Goal: Information Seeking & Learning: Learn about a topic

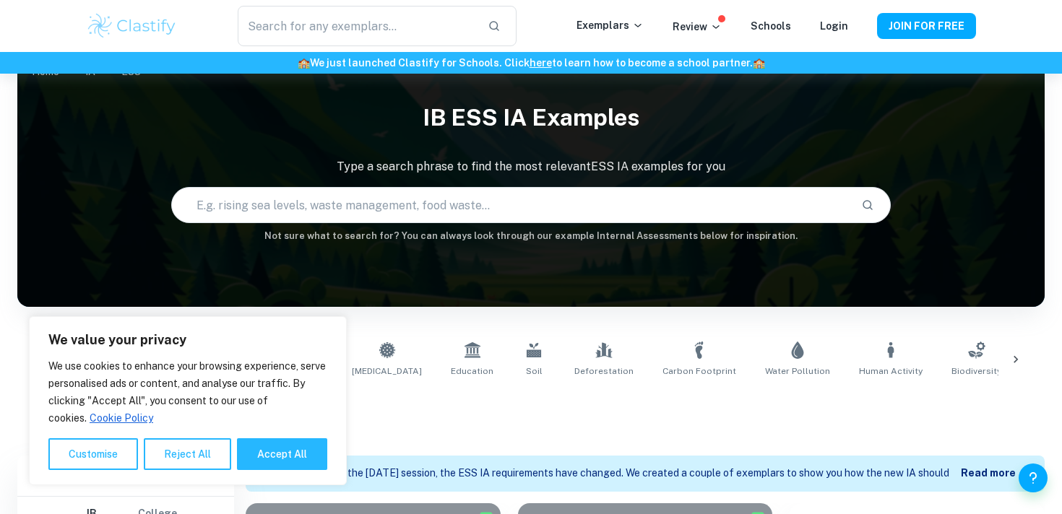
scroll to position [49, 0]
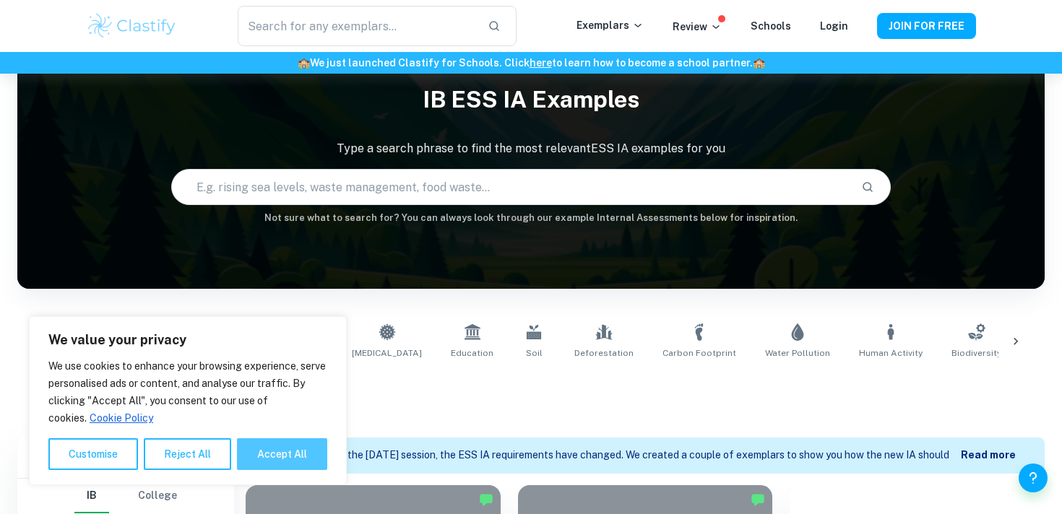
click at [281, 462] on button "Accept All" at bounding box center [282, 454] width 90 height 32
checkbox input "true"
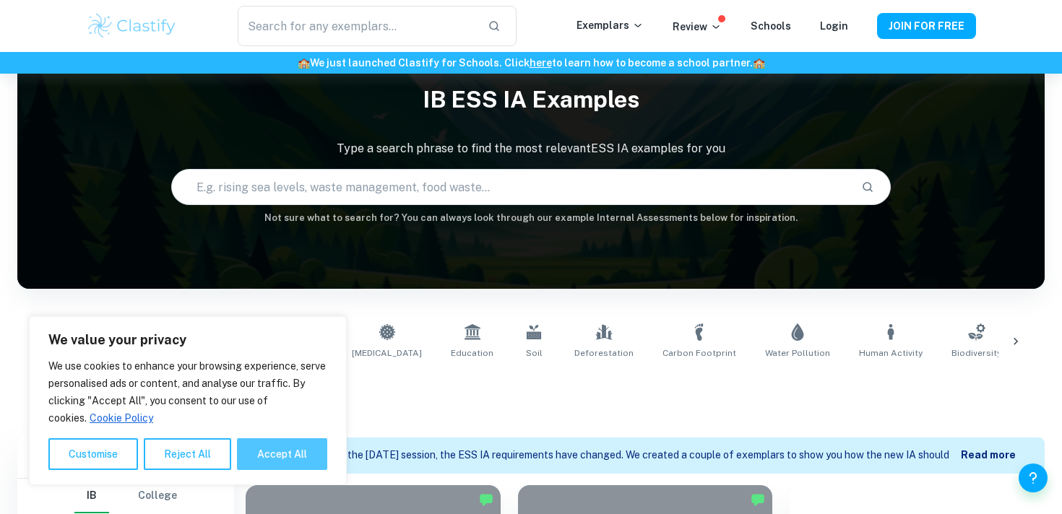
checkbox input "true"
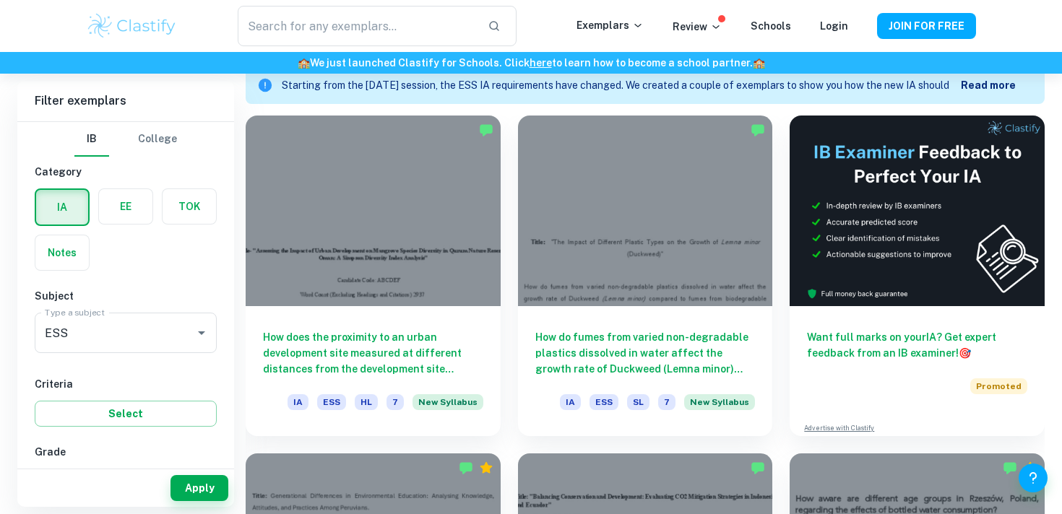
scroll to position [417, 0]
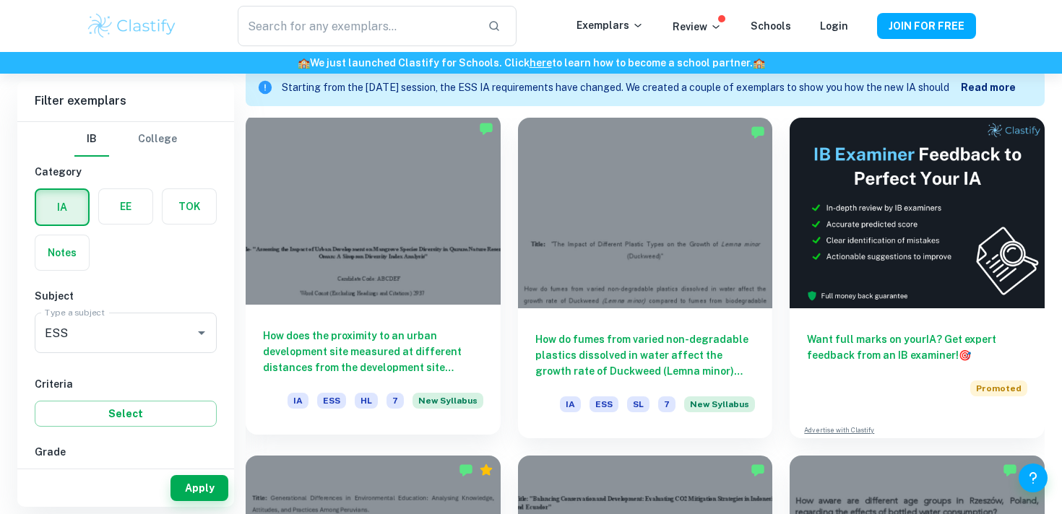
click at [454, 272] on div at bounding box center [373, 209] width 255 height 191
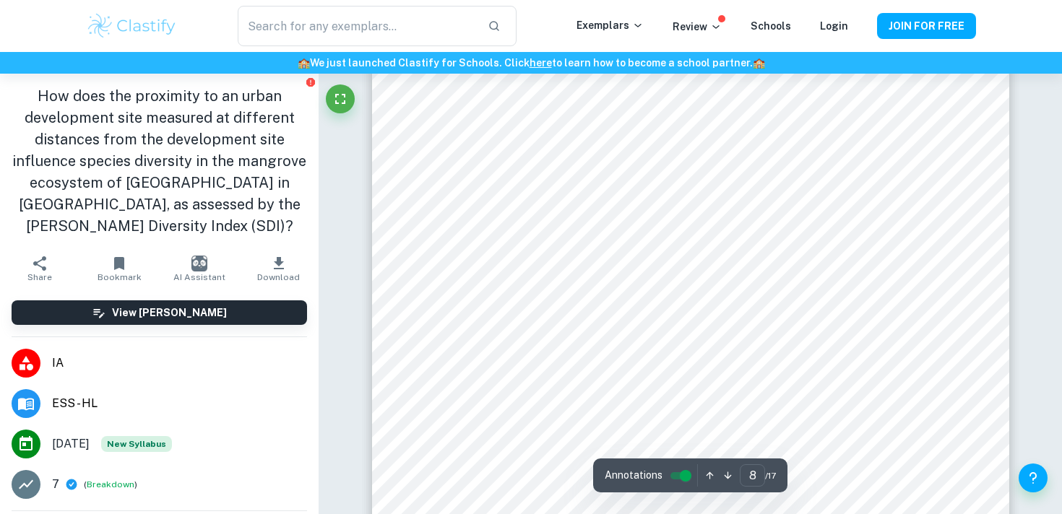
scroll to position [6181, 0]
type input "13"
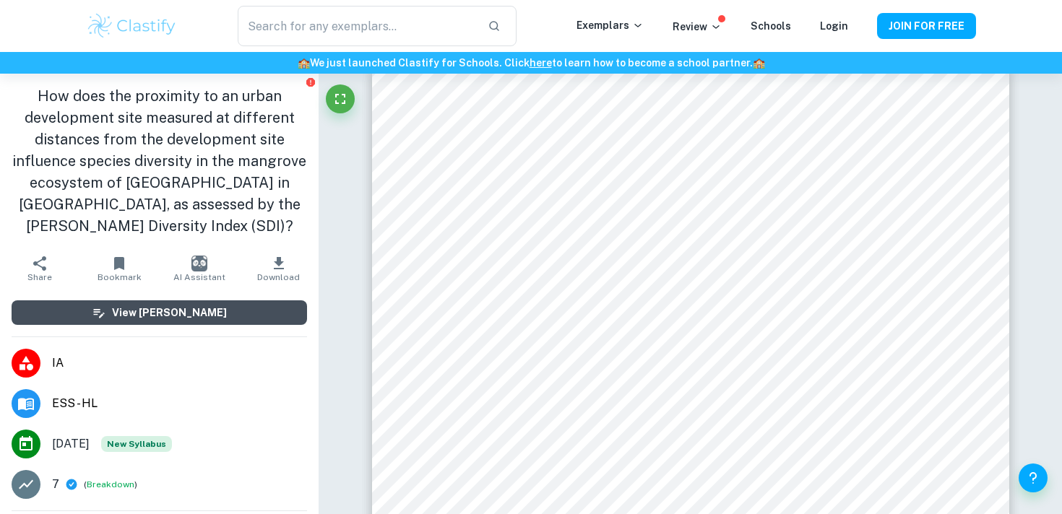
click at [233, 314] on button "View [PERSON_NAME]" at bounding box center [159, 312] width 295 height 25
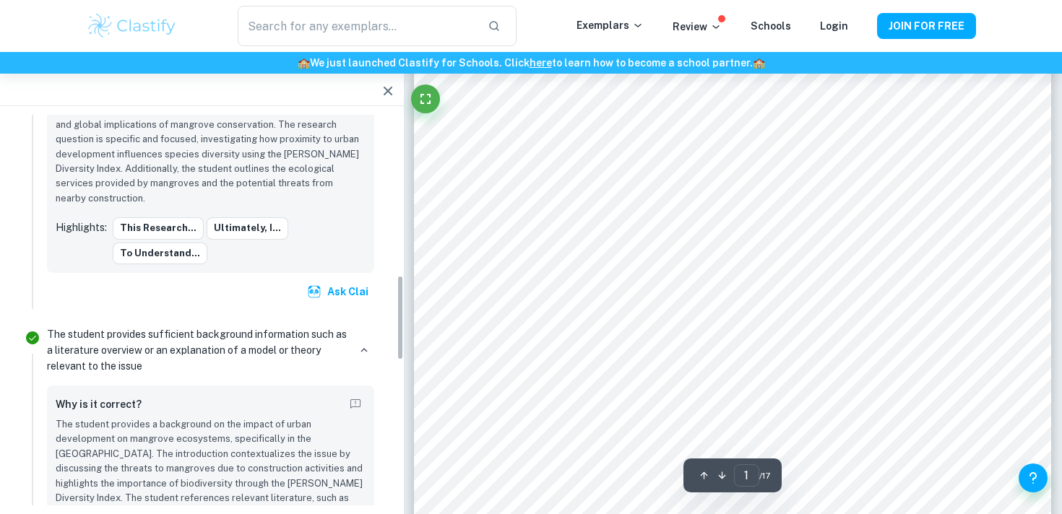
scroll to position [737, 0]
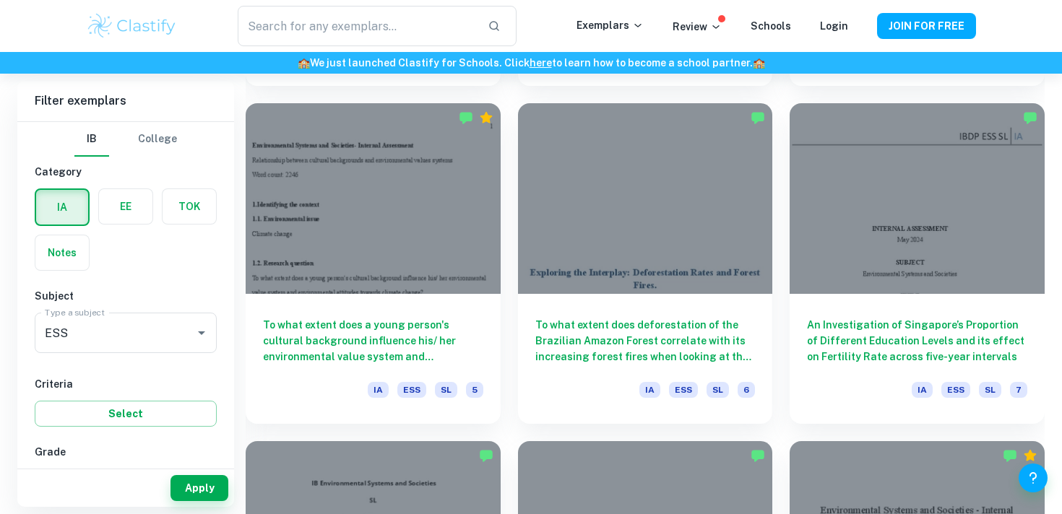
scroll to position [1782, 0]
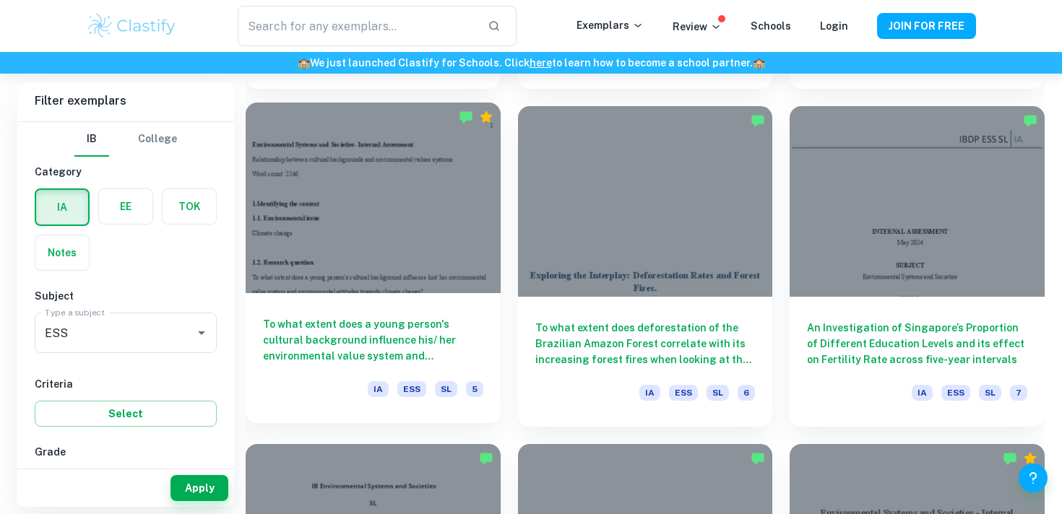
click at [401, 226] on div at bounding box center [373, 198] width 255 height 191
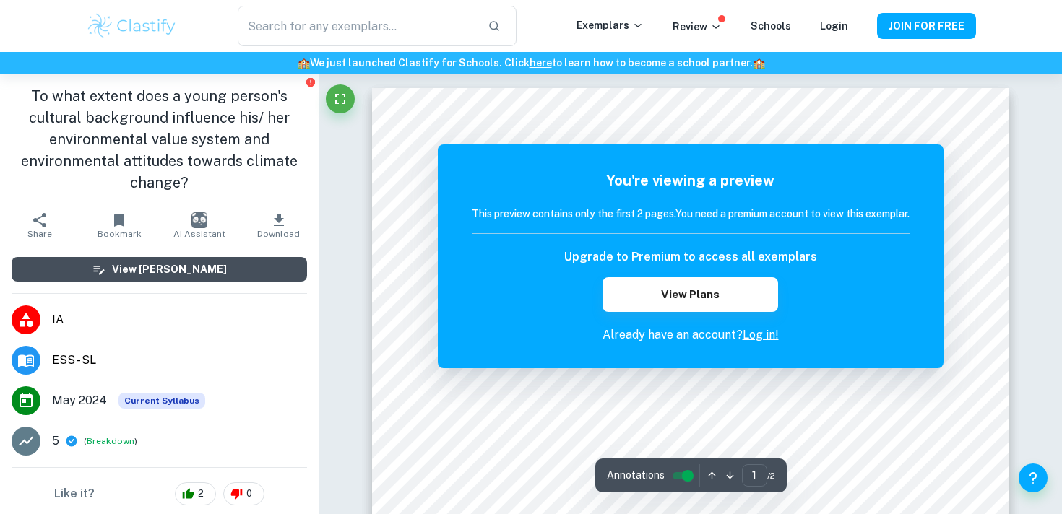
click at [251, 277] on button "View [PERSON_NAME]" at bounding box center [159, 269] width 295 height 25
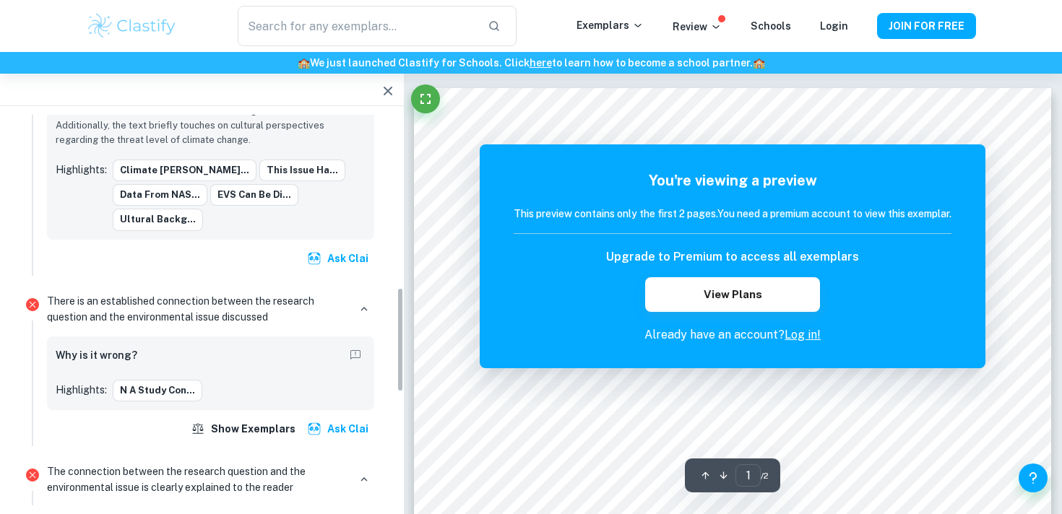
scroll to position [642, 0]
click at [187, 393] on button "n a study con..." at bounding box center [158, 390] width 90 height 22
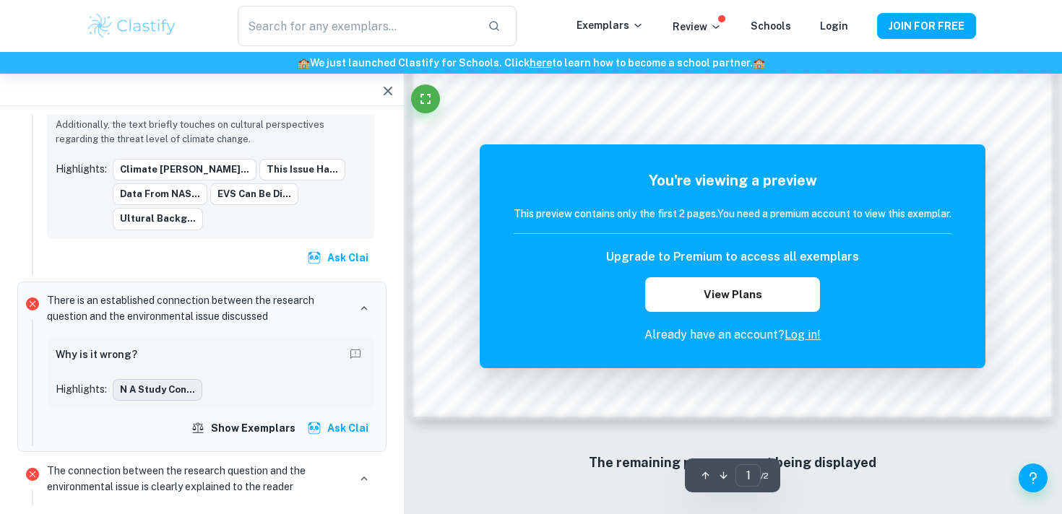
scroll to position [1481, 0]
